Goal: Book appointment/travel/reservation

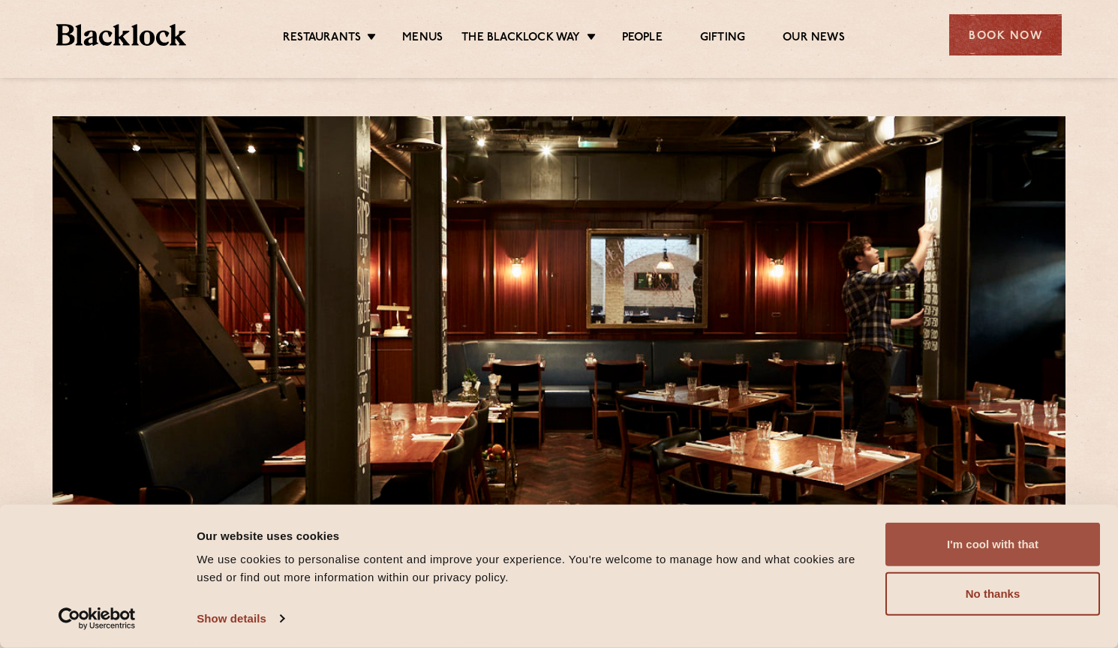
click at [944, 547] on button "I'm cool with that" at bounding box center [993, 545] width 215 height 44
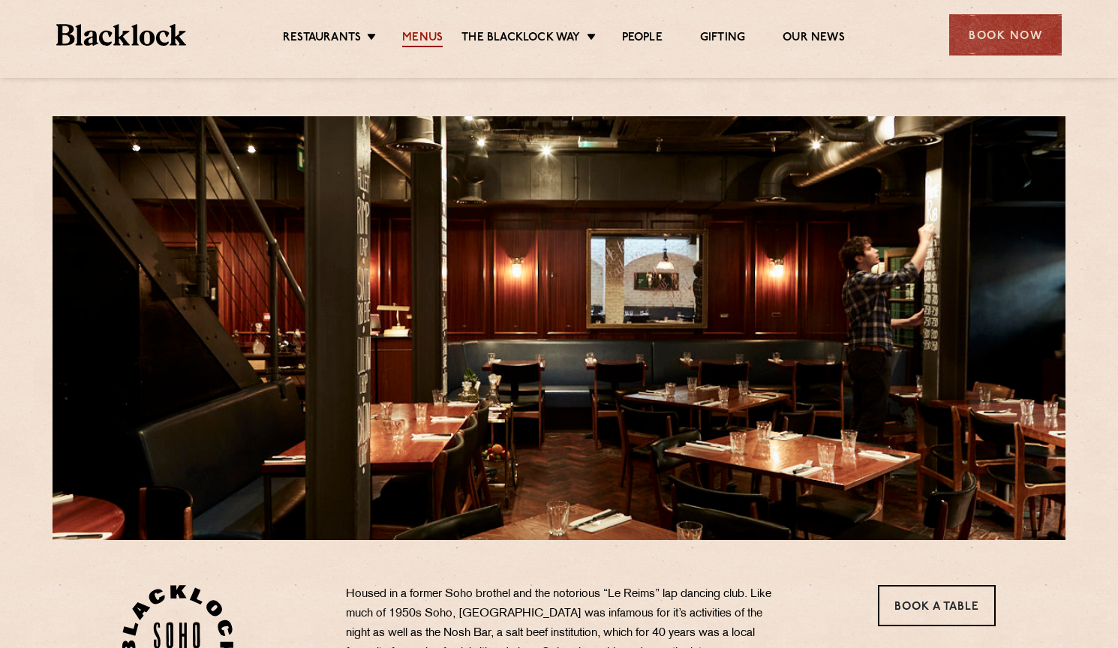
click at [429, 37] on link "Menus" at bounding box center [422, 39] width 41 height 17
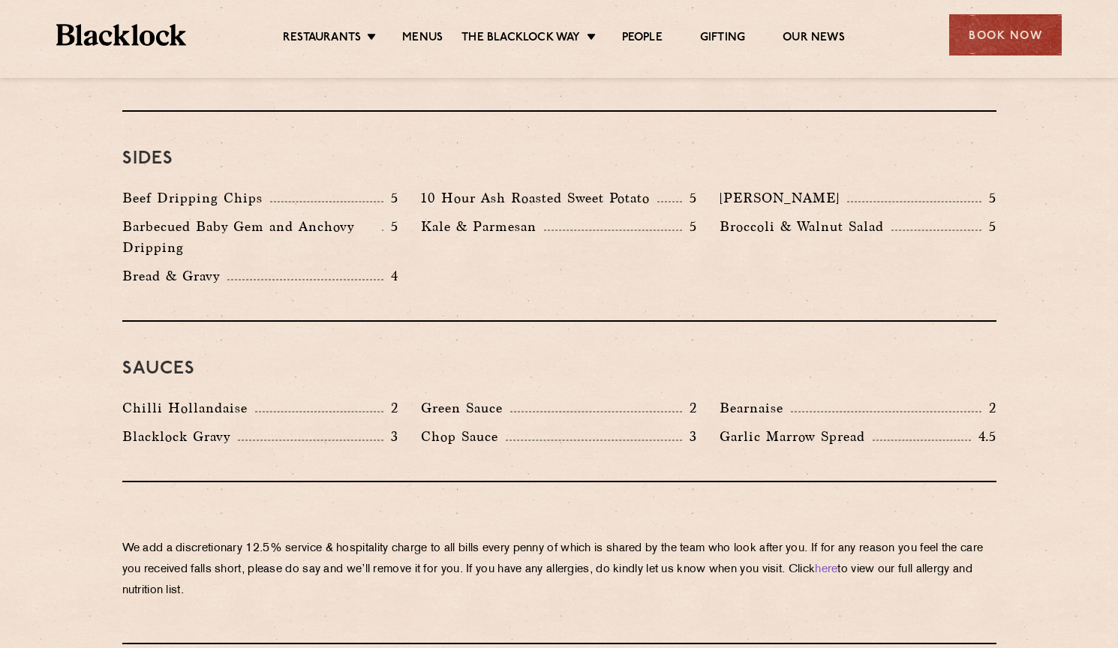
scroll to position [2295, 0]
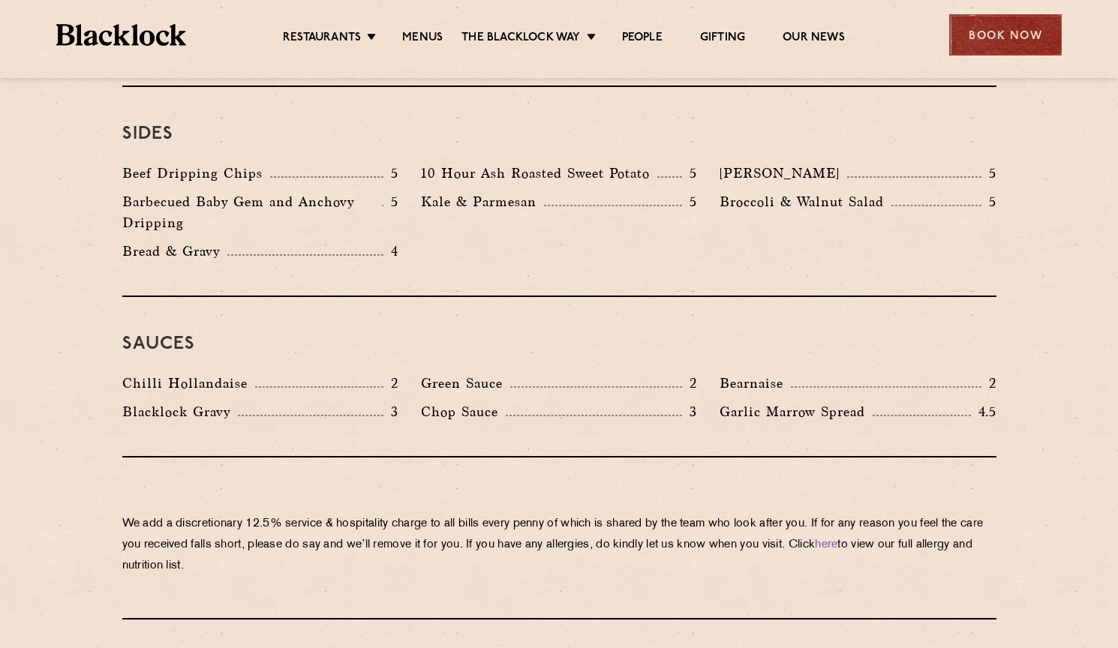
click at [975, 41] on div "Book Now" at bounding box center [1005, 34] width 113 height 41
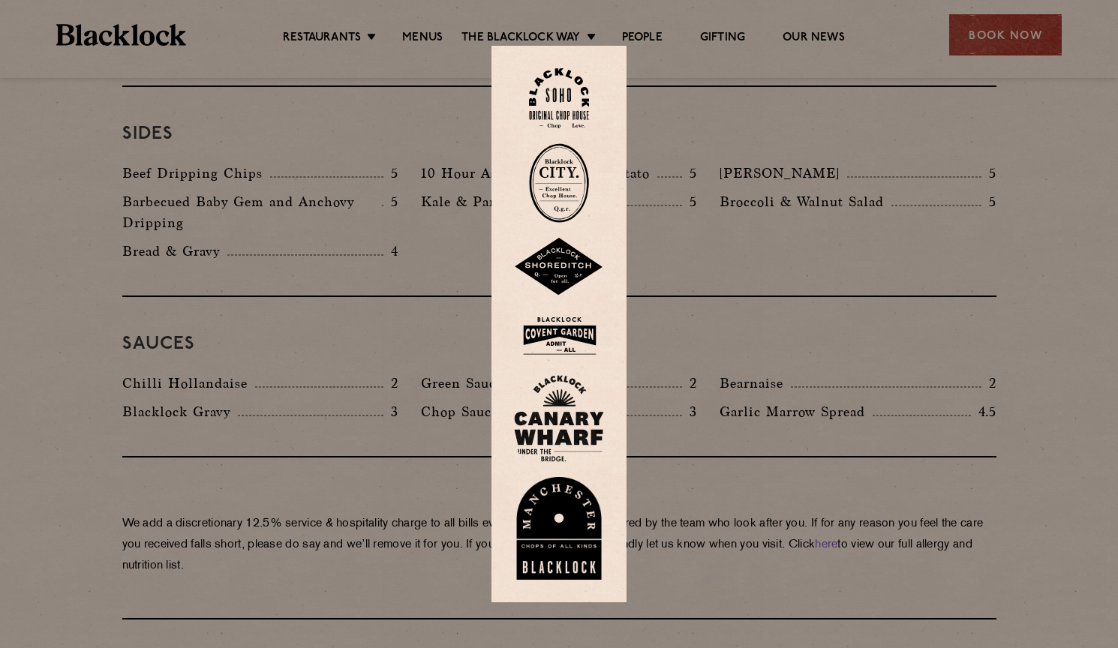
click at [570, 99] on img at bounding box center [559, 98] width 60 height 61
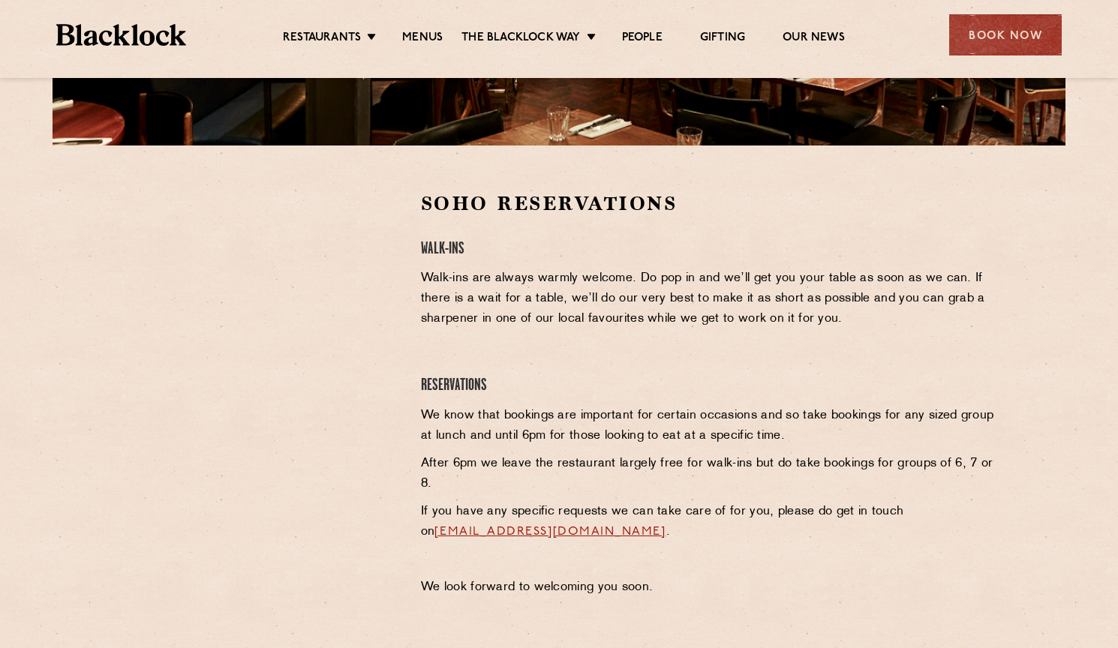
scroll to position [396, 0]
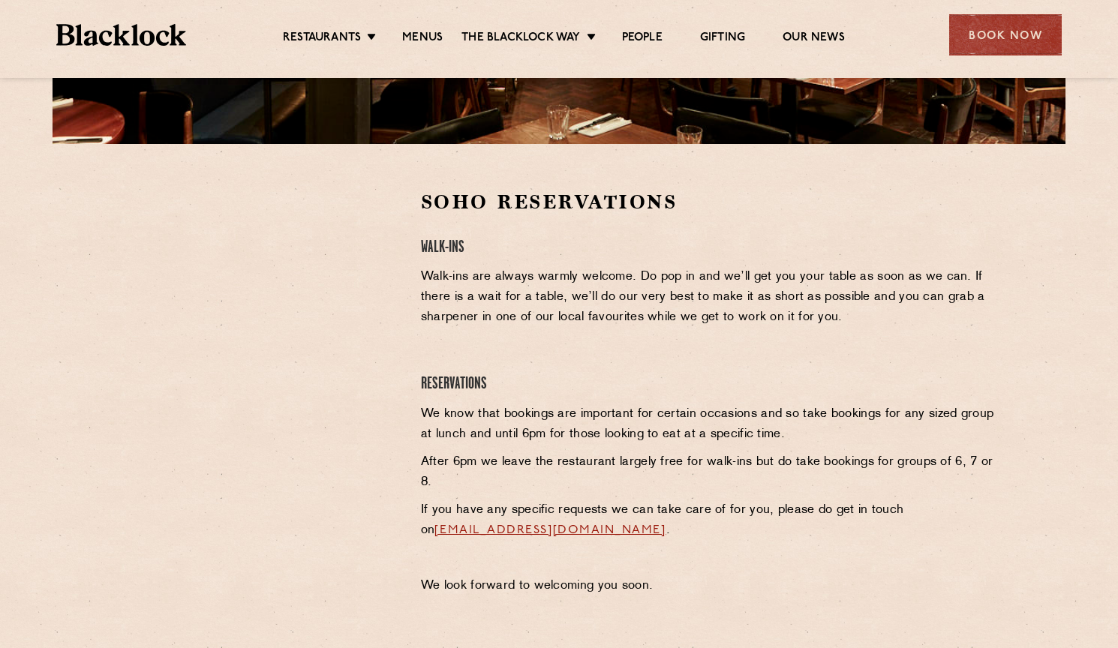
click at [387, 312] on div at bounding box center [260, 302] width 276 height 226
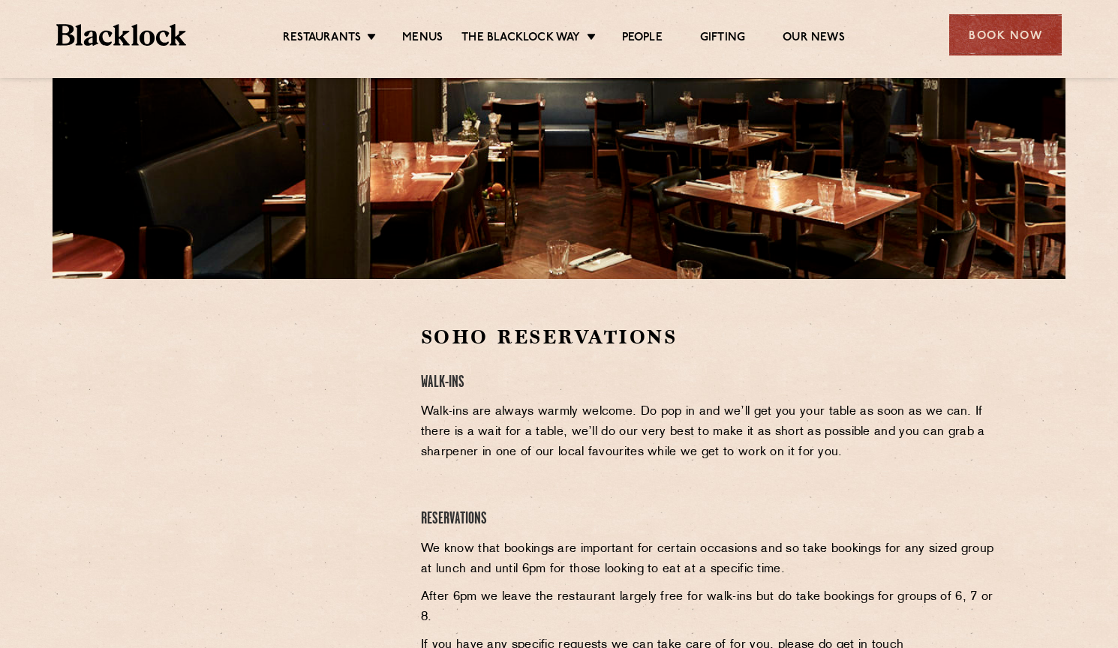
scroll to position [263, 0]
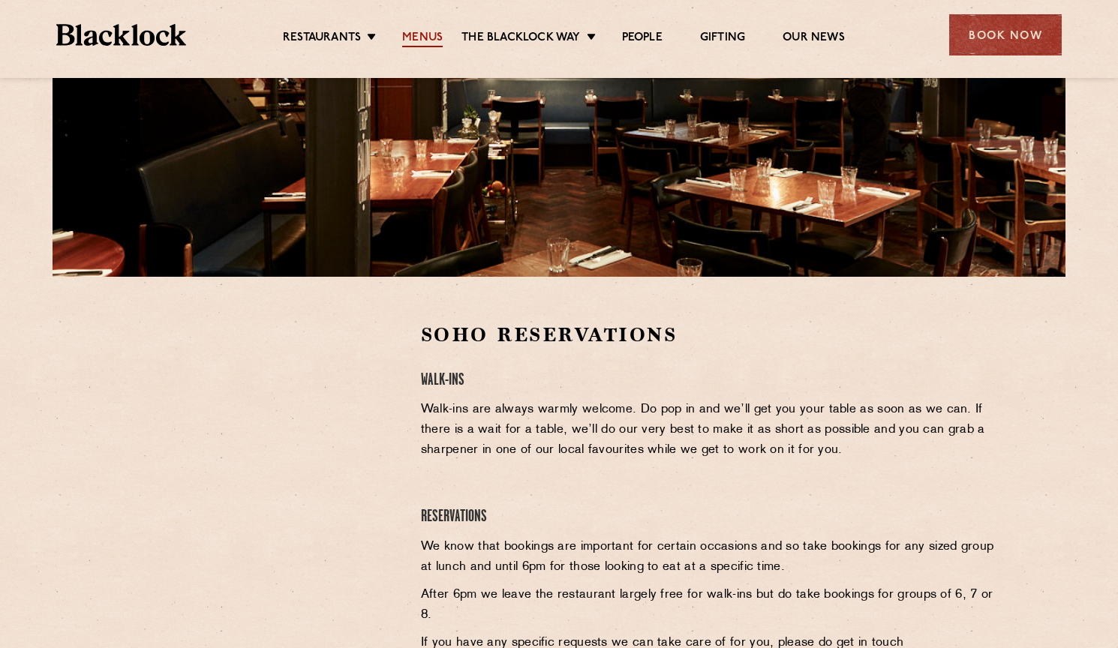
click at [423, 41] on link "Menus" at bounding box center [422, 39] width 41 height 17
